Goal: Find specific page/section: Find specific page/section

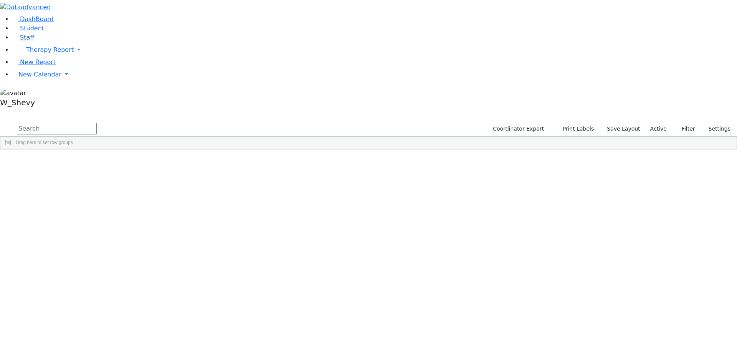
click at [34, 41] on link "Staff" at bounding box center [23, 37] width 22 height 7
click at [97, 123] on input "text" at bounding box center [57, 129] width 80 height 12
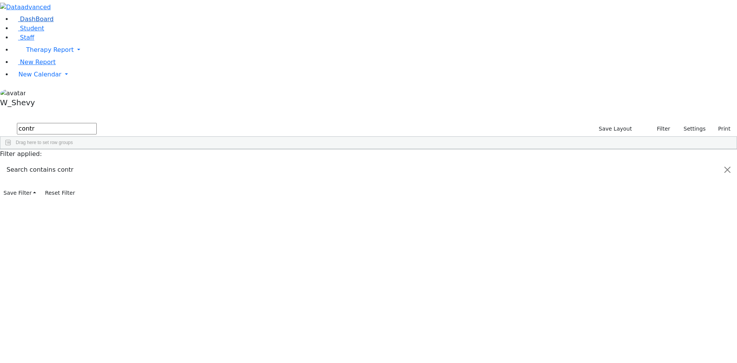
type input "contr"
